Goal: Task Accomplishment & Management: Use online tool/utility

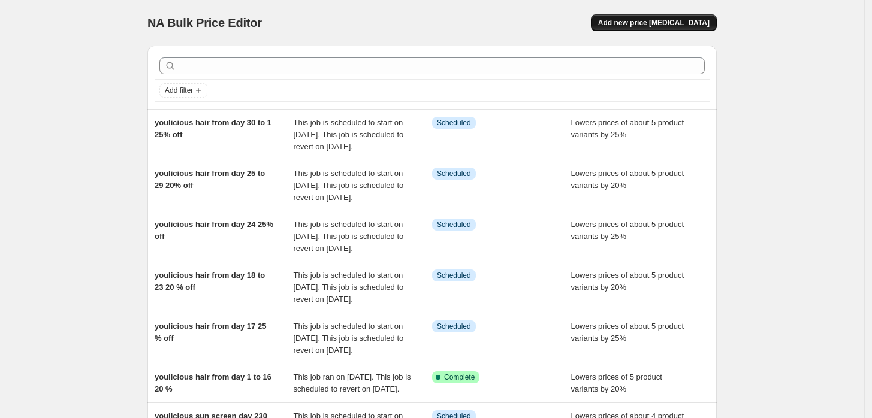
click at [662, 20] on span "Add new price [MEDICAL_DATA]" at bounding box center [653, 23] width 111 height 10
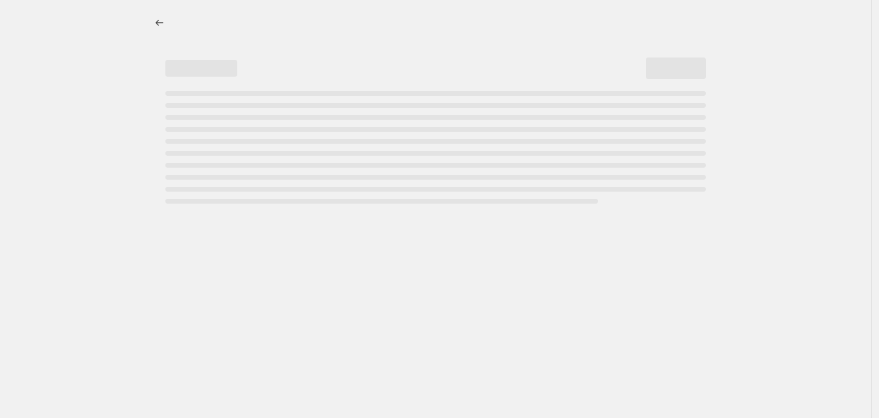
select select "percentage"
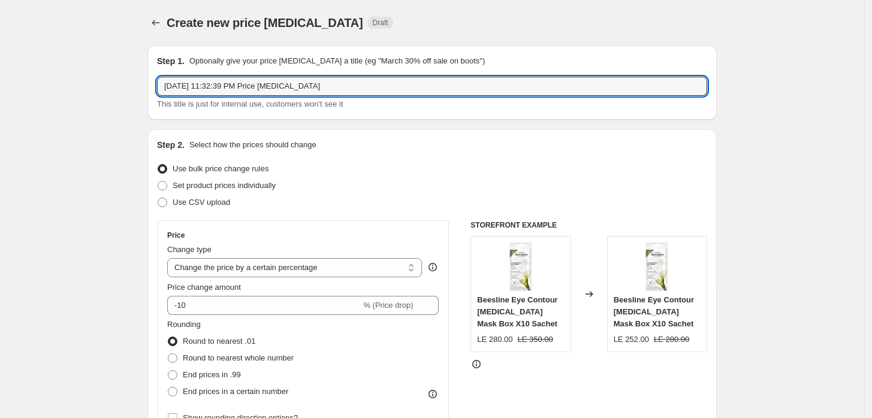
drag, startPoint x: 342, startPoint y: 87, endPoint x: -25, endPoint y: 34, distance: 371.3
click at [0, 34] on html "Home Settings Plans Skip to content Create new price [MEDICAL_DATA]. This page …" at bounding box center [436, 209] width 872 height 418
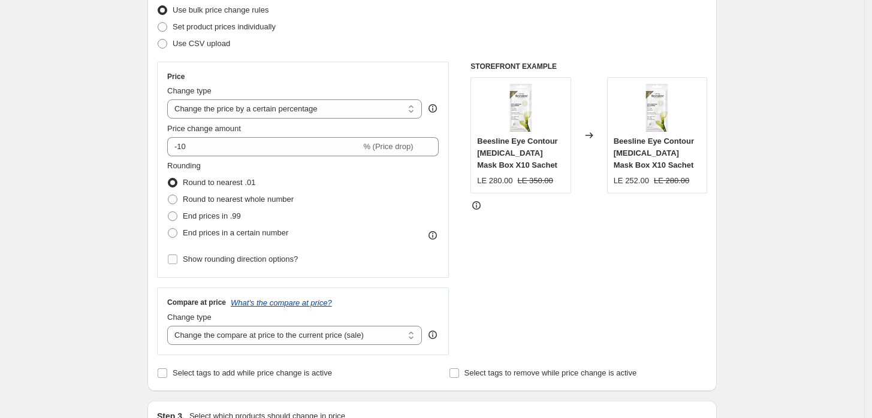
scroll to position [73, 0]
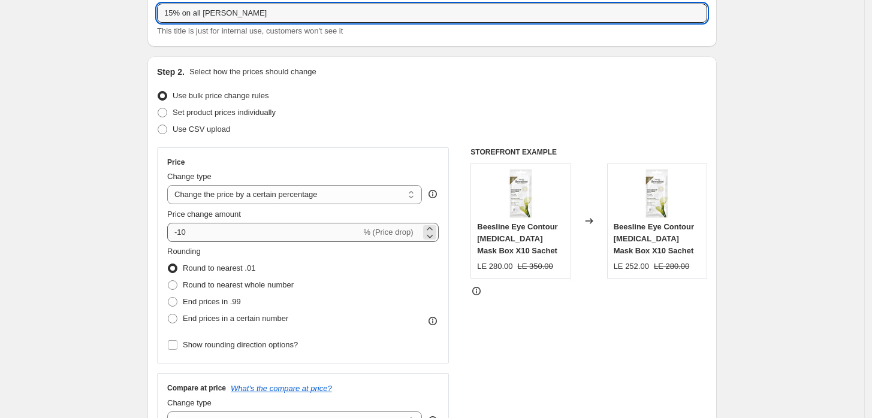
type input "15% on all eveline"
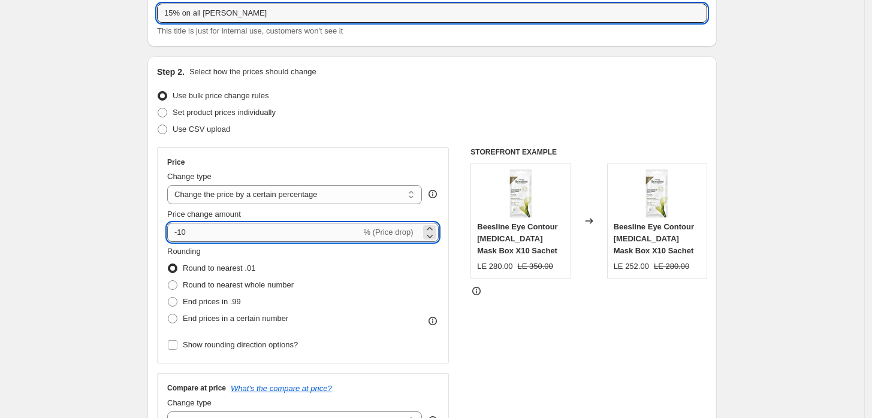
click at [213, 228] on input "-10" at bounding box center [264, 232] width 194 height 19
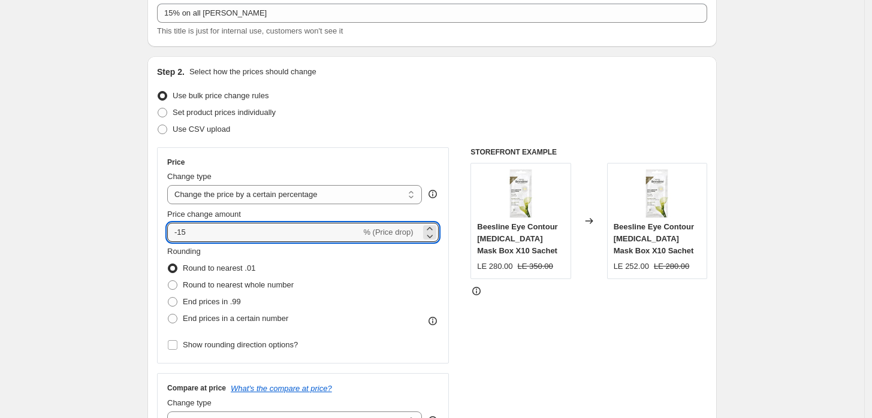
type input "-15"
click at [393, 310] on div "Rounding Round to nearest .01 Round to nearest whole number End prices in .99 E…" at bounding box center [303, 287] width 272 height 82
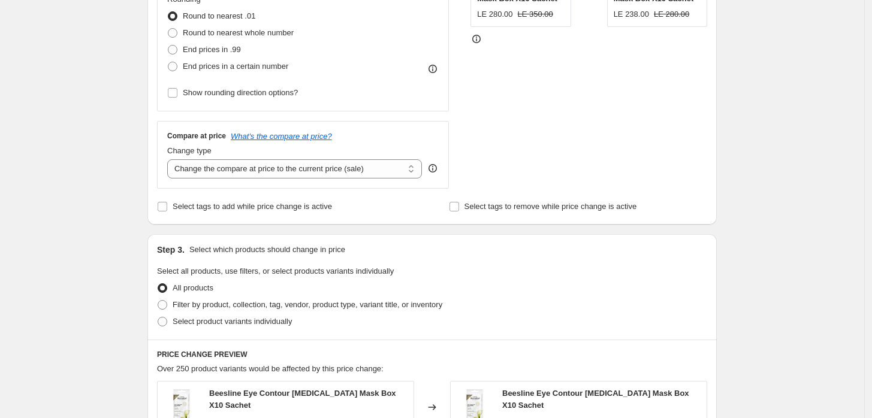
scroll to position [340, 0]
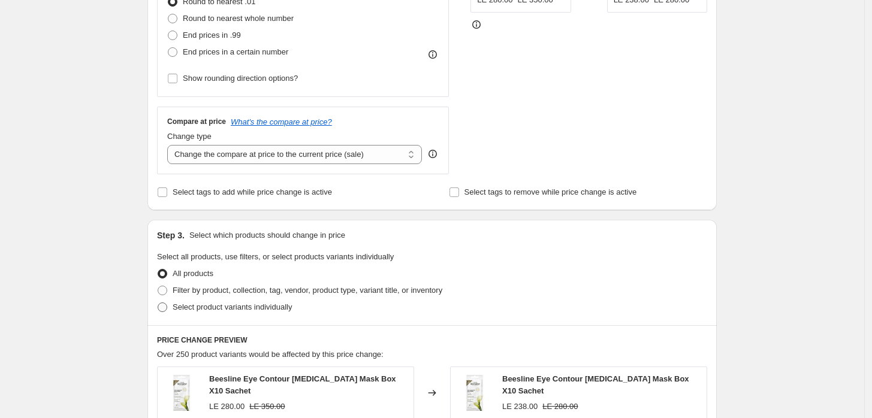
click at [221, 304] on span "Select product variants individually" at bounding box center [232, 307] width 119 height 9
click at [158, 303] on input "Select product variants individually" at bounding box center [158, 303] width 1 height 1
radio input "true"
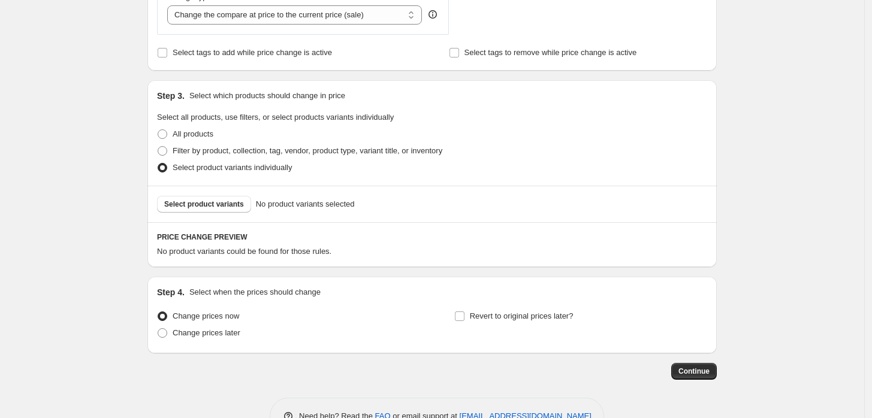
scroll to position [514, 0]
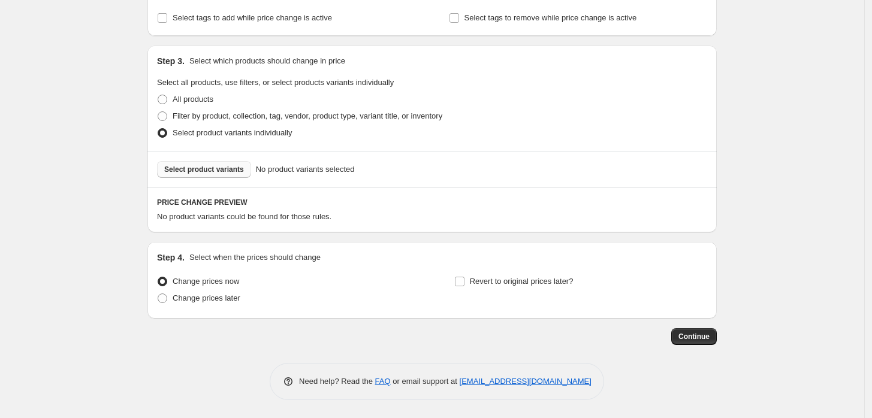
click at [215, 161] on button "Select product variants" at bounding box center [204, 169] width 94 height 17
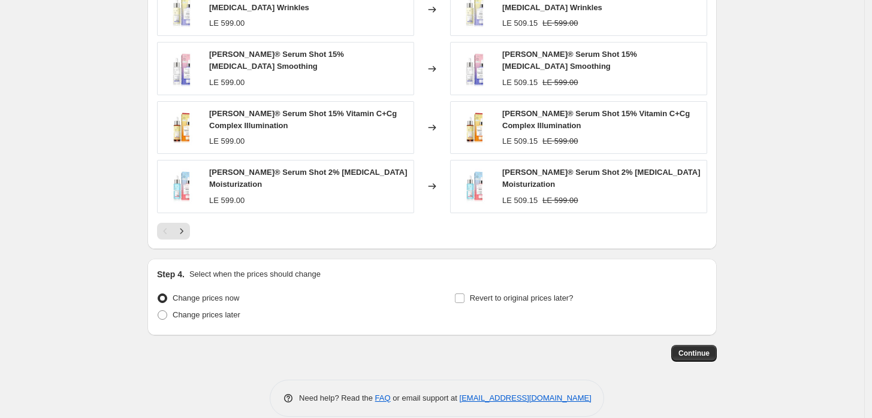
scroll to position [824, 0]
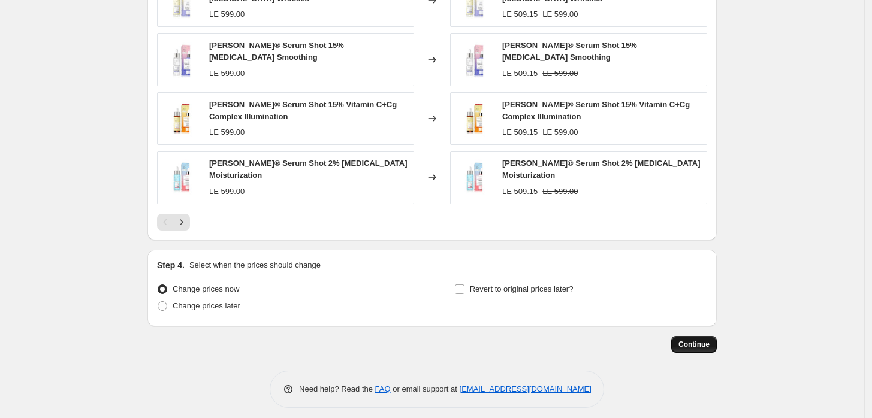
click at [690, 340] on span "Continue" at bounding box center [693, 345] width 31 height 10
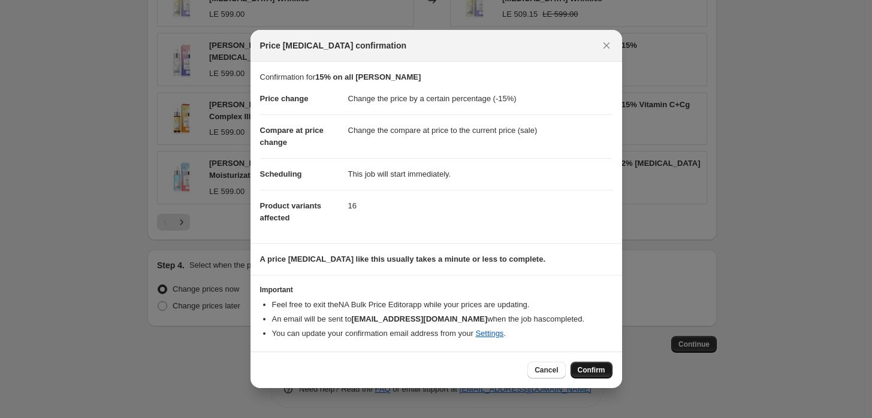
click at [590, 376] on button "Confirm" at bounding box center [592, 370] width 42 height 17
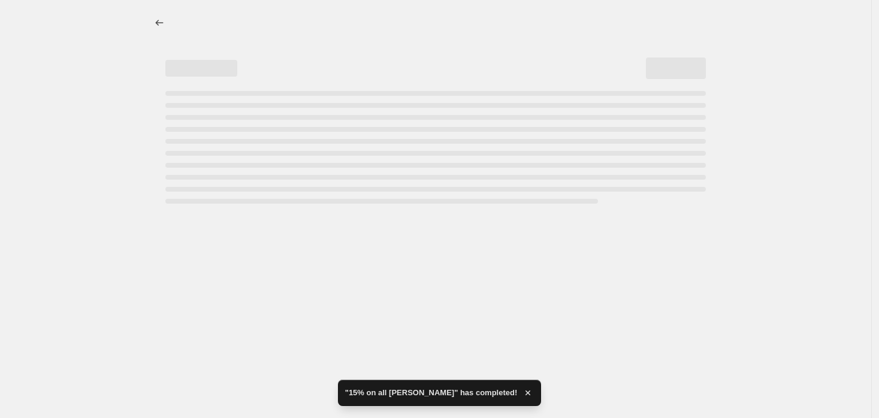
select select "percentage"
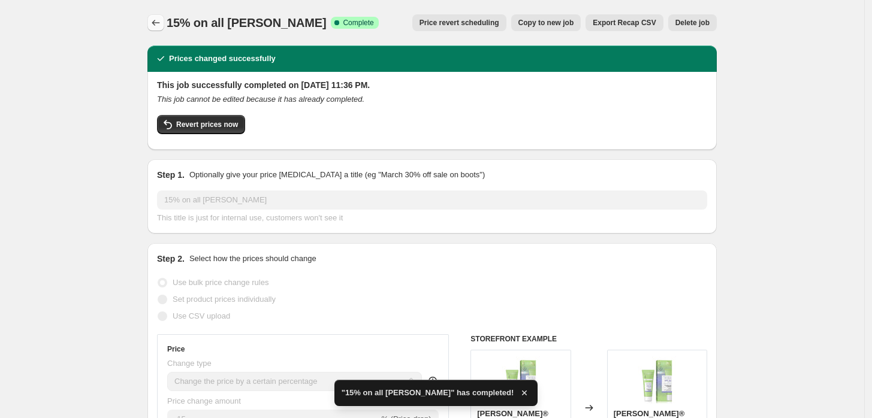
click at [160, 23] on icon "Price change jobs" at bounding box center [156, 23] width 8 height 6
